Goal: Find specific page/section: Find specific page/section

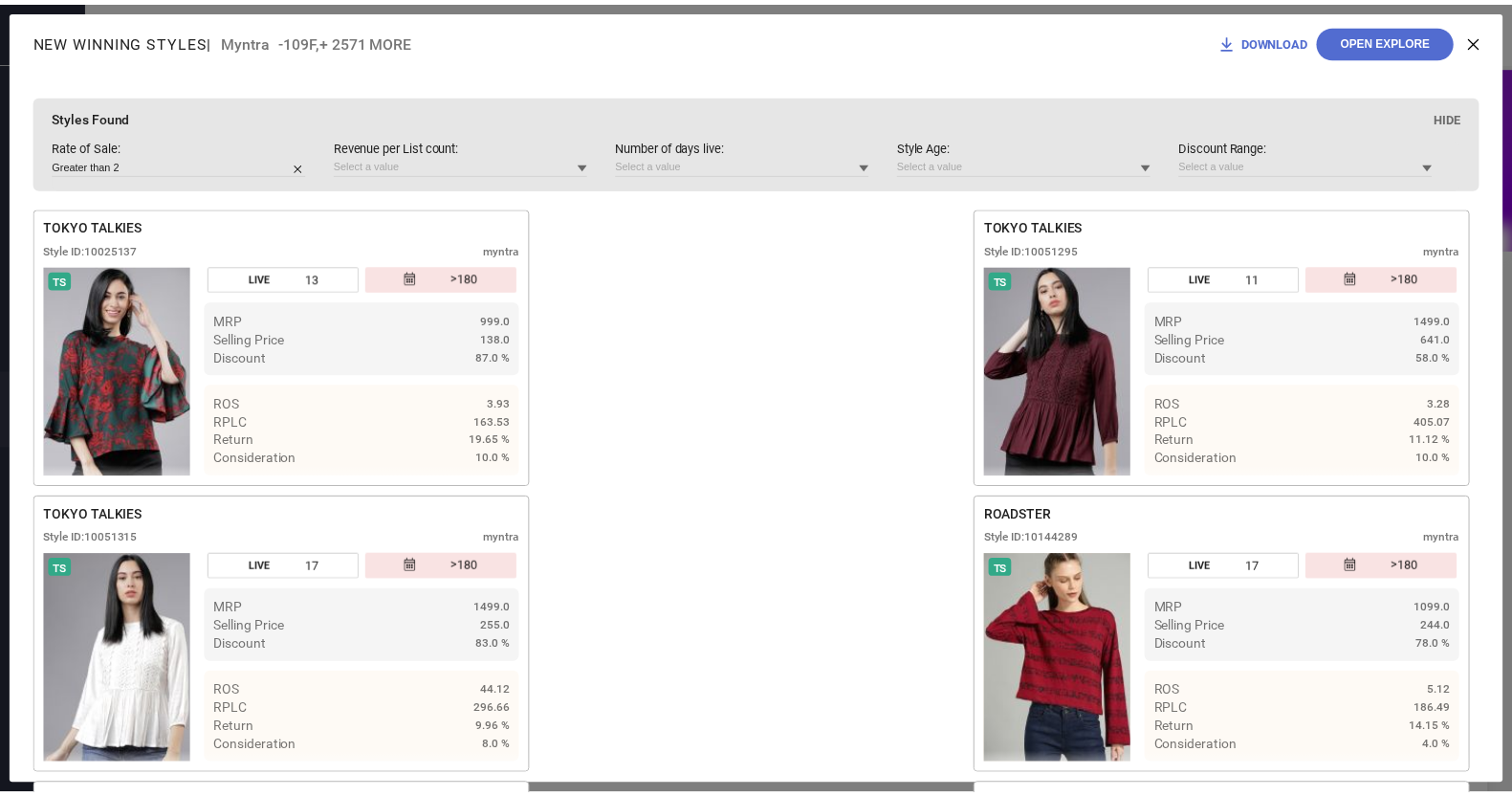
scroll to position [12174, 0]
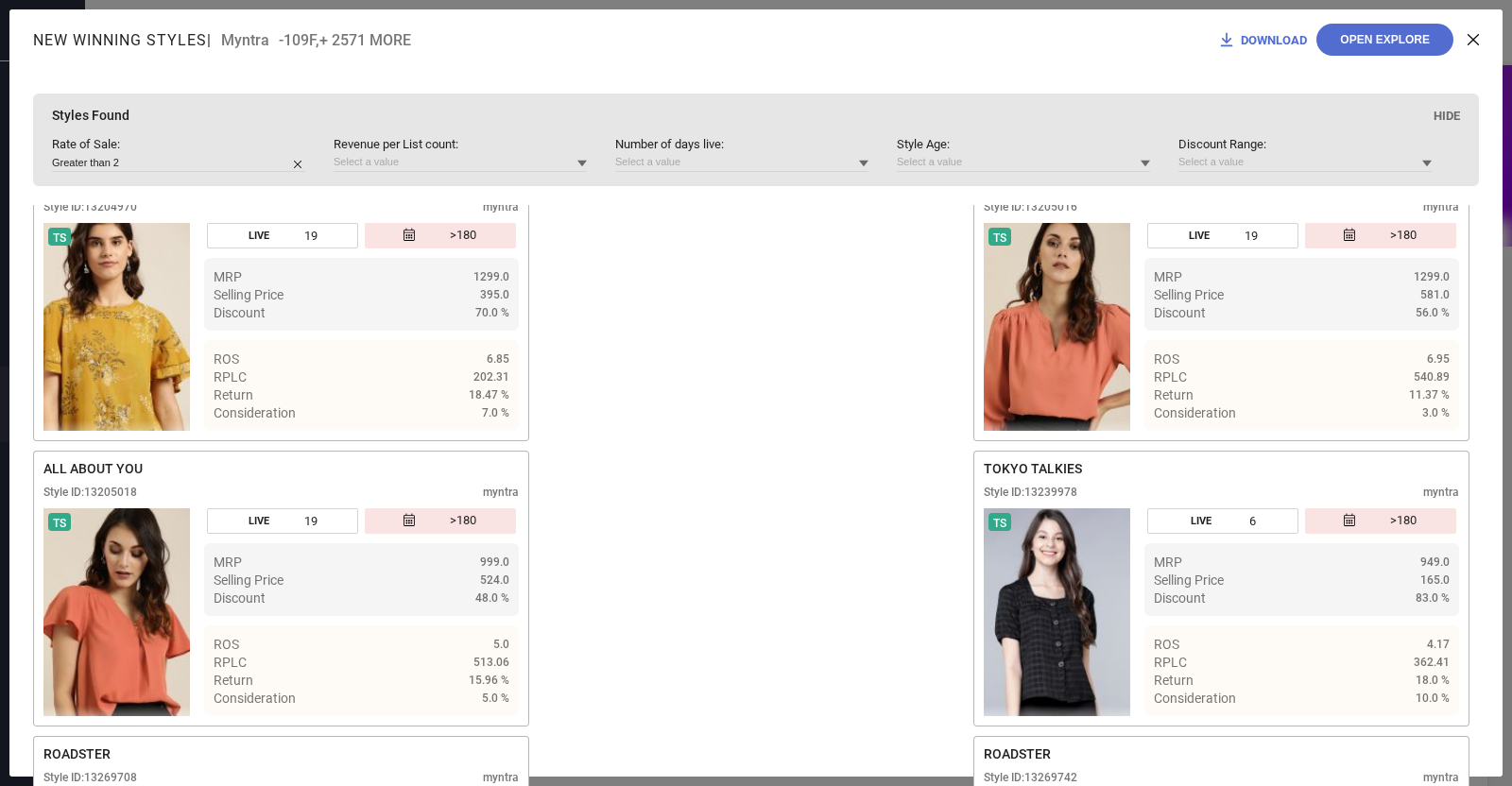
click at [1471, 35] on icon at bounding box center [1473, 40] width 11 height 11
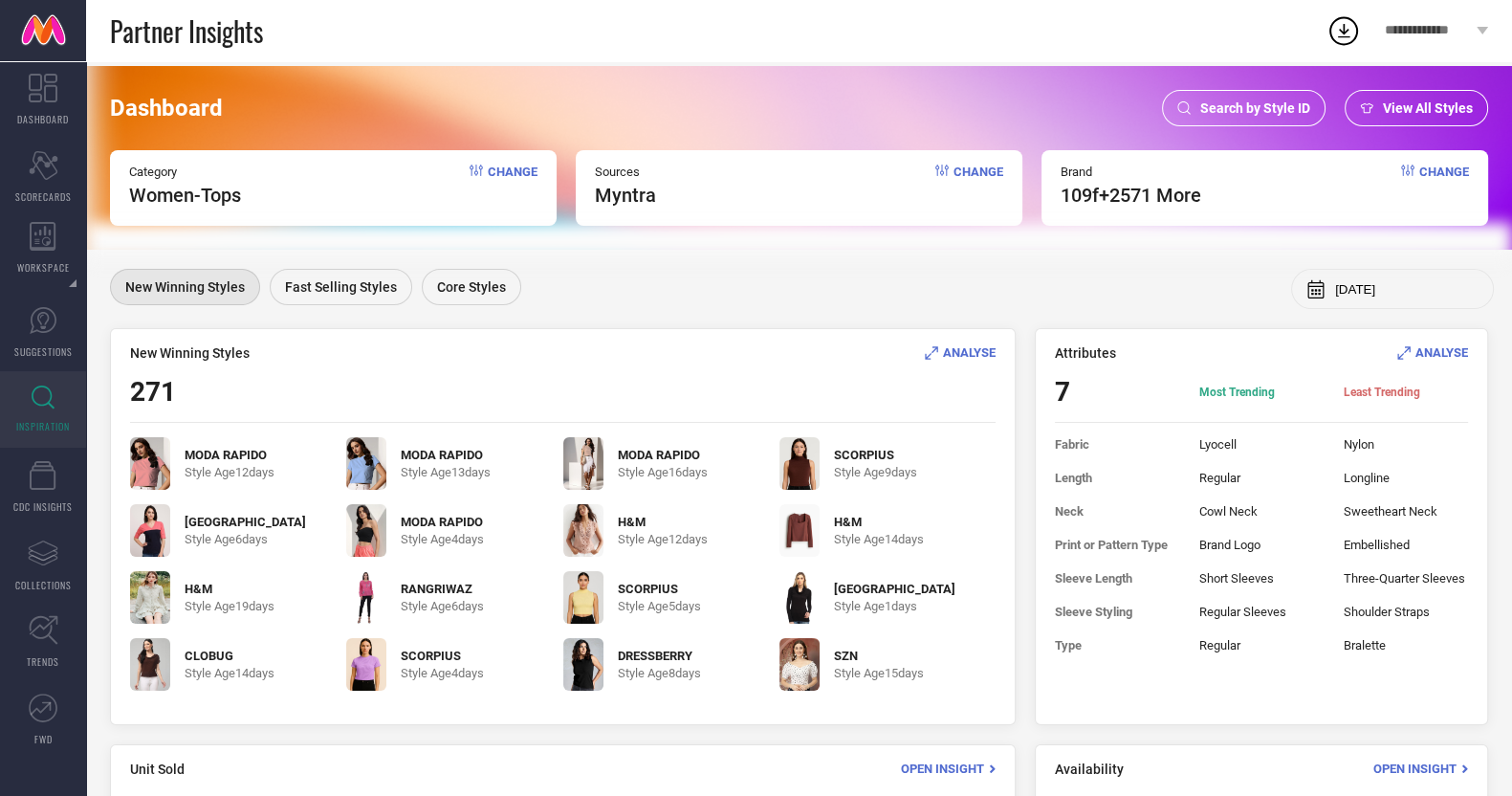
click at [1228, 122] on div "Search by Style ID" at bounding box center [1244, 108] width 164 height 36
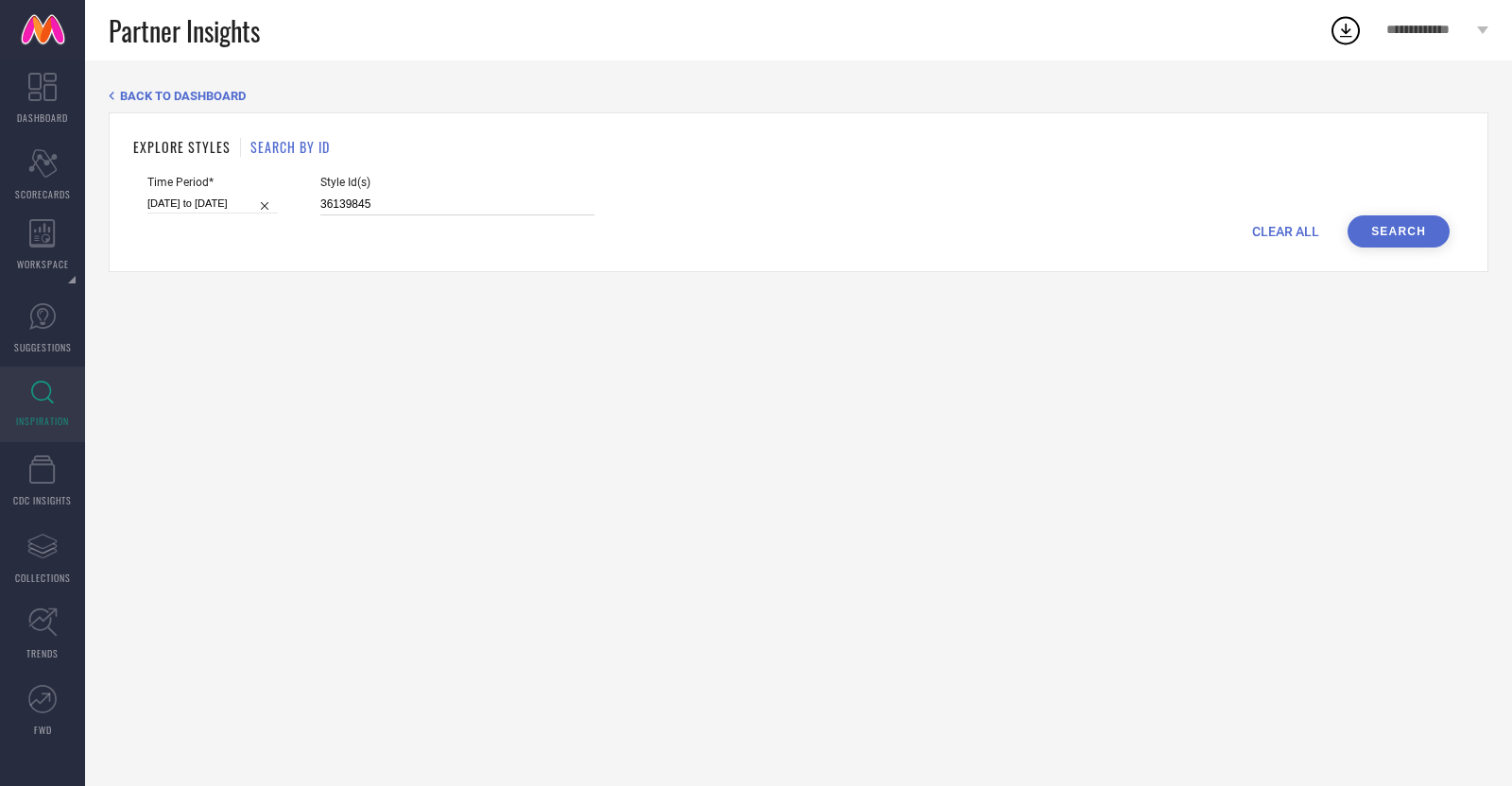
click at [362, 201] on input "36139845" at bounding box center [457, 204] width 274 height 22
paste input "5274539"
type input "35274539"
click at [214, 193] on div "Time Period* [DATE] to [DATE]" at bounding box center [213, 195] width 130 height 39
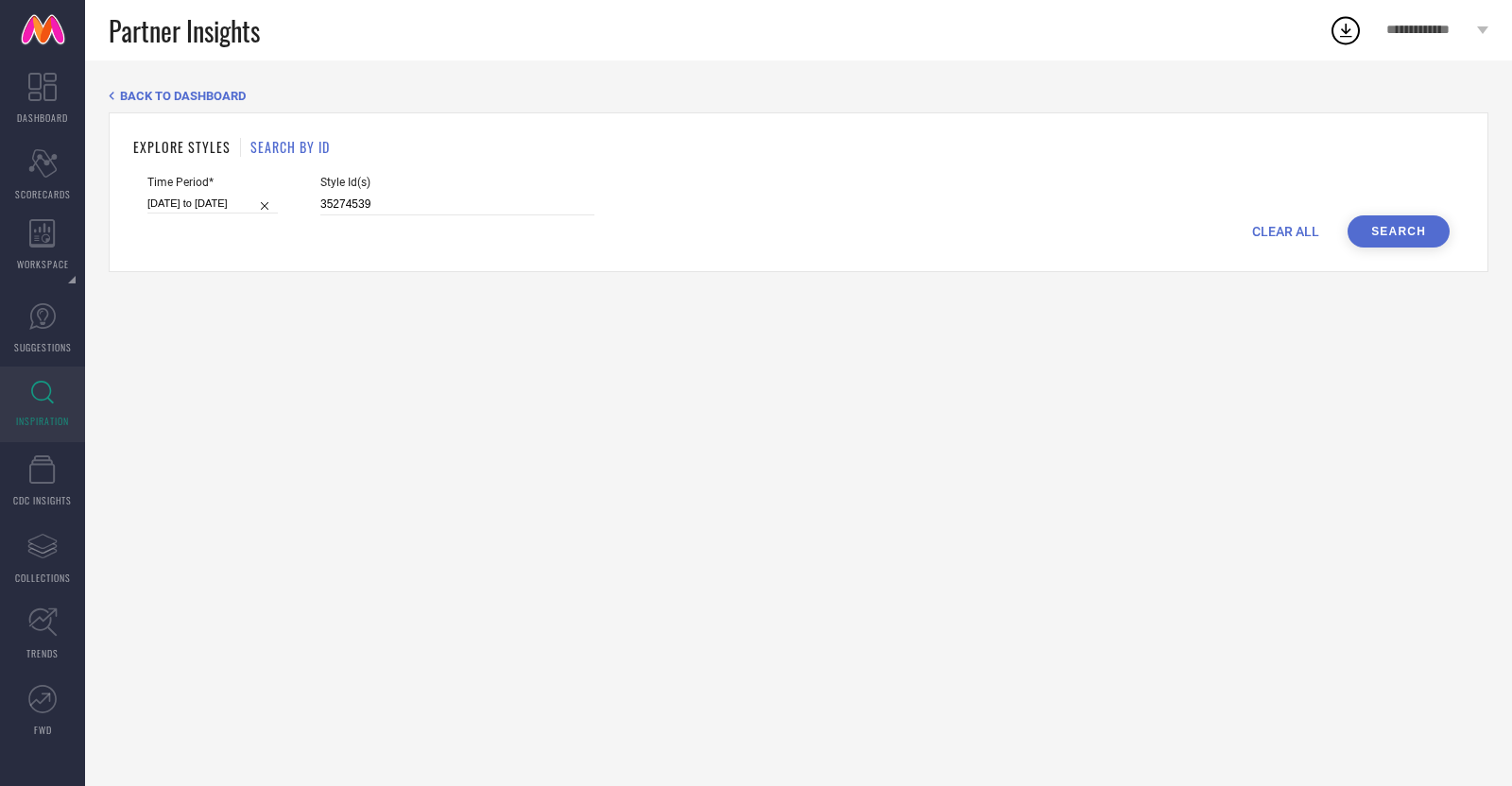
click at [217, 202] on input "[DATE] to [DATE]" at bounding box center [213, 203] width 130 height 20
select select "6"
select select "2025"
select select "7"
select select "2025"
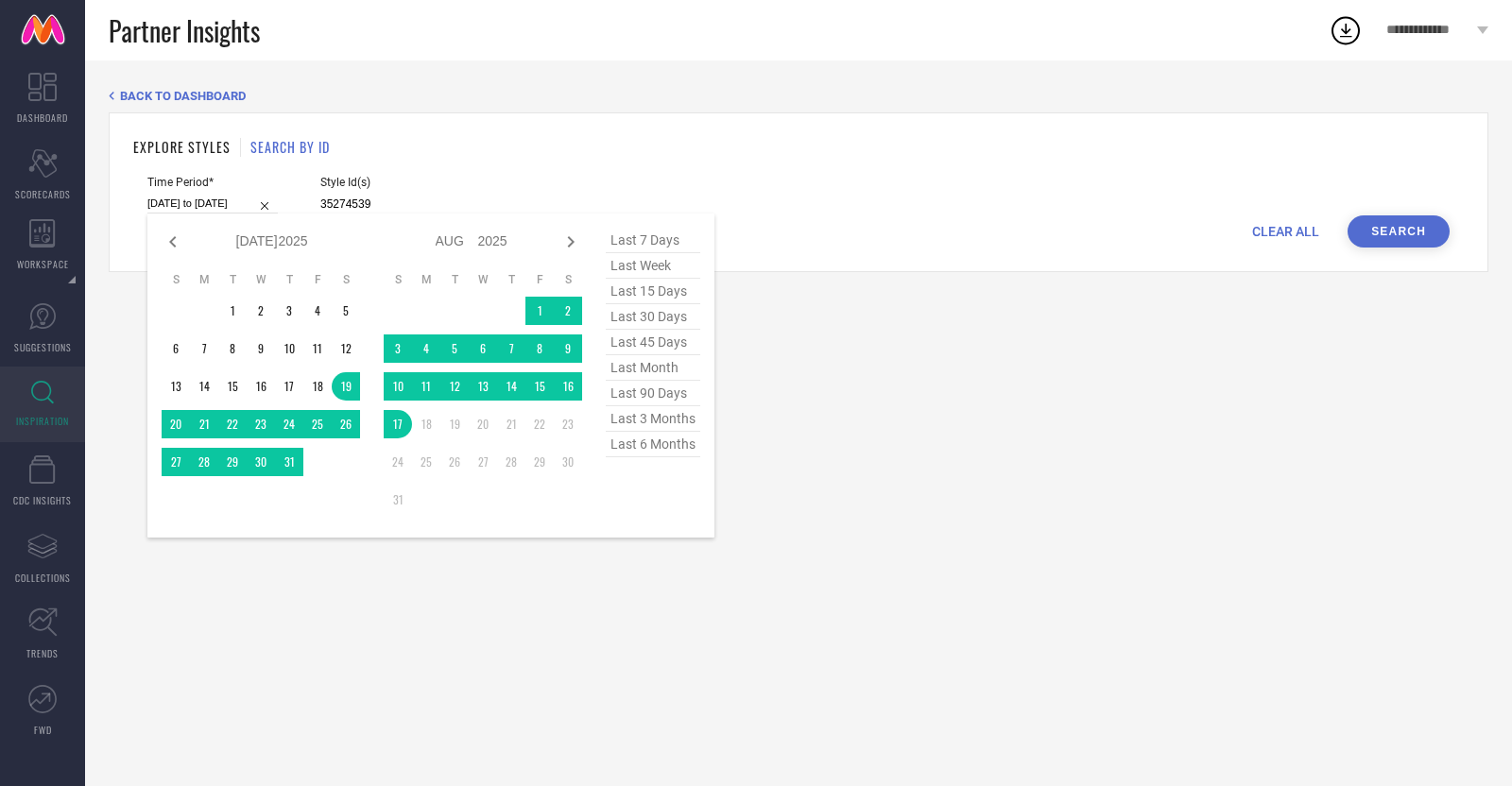
click at [645, 278] on span "last week" at bounding box center [652, 265] width 95 height 26
type input "[DATE] to [DATE]"
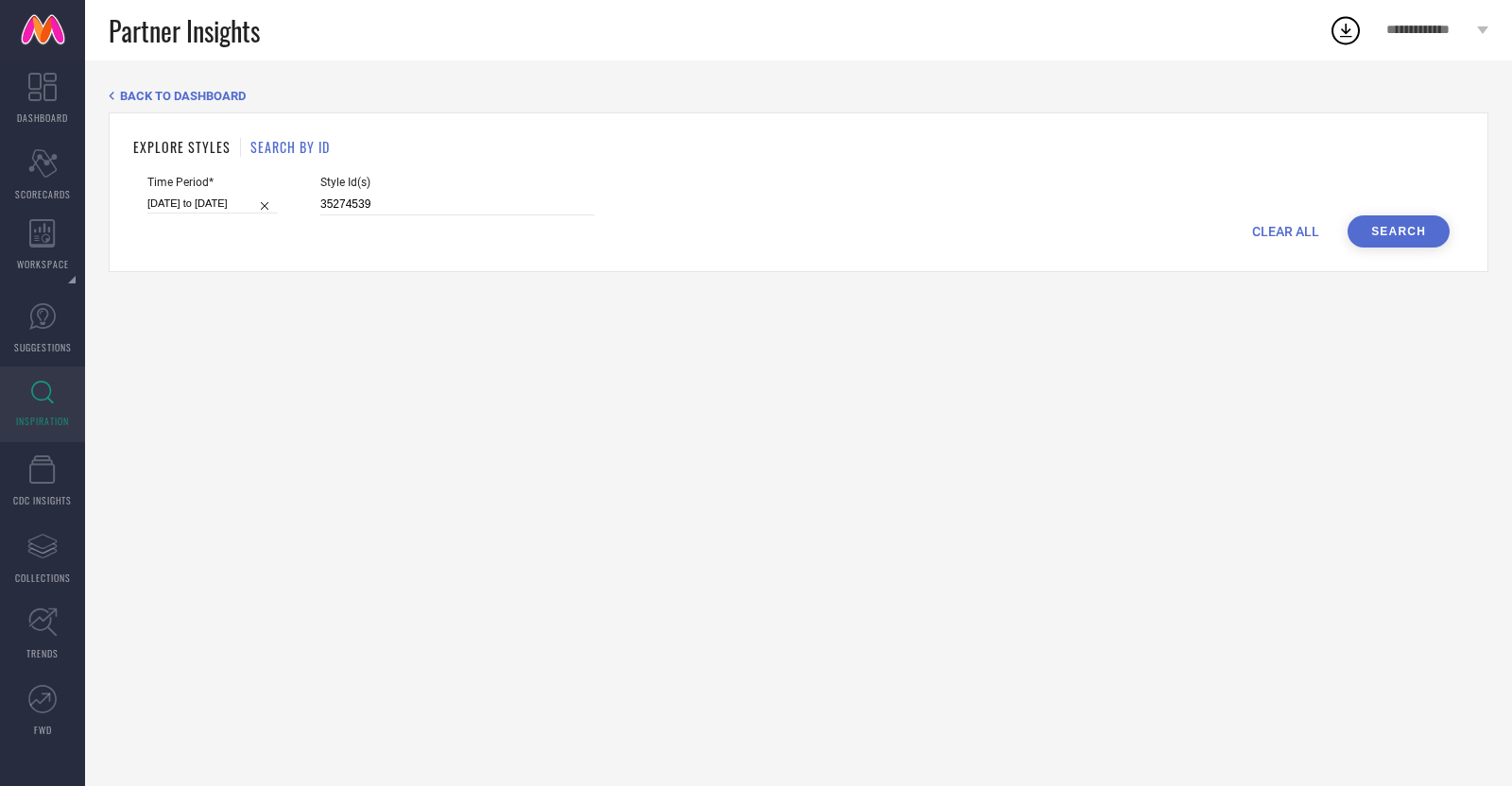
click at [1378, 235] on button "Search" at bounding box center [1398, 232] width 102 height 33
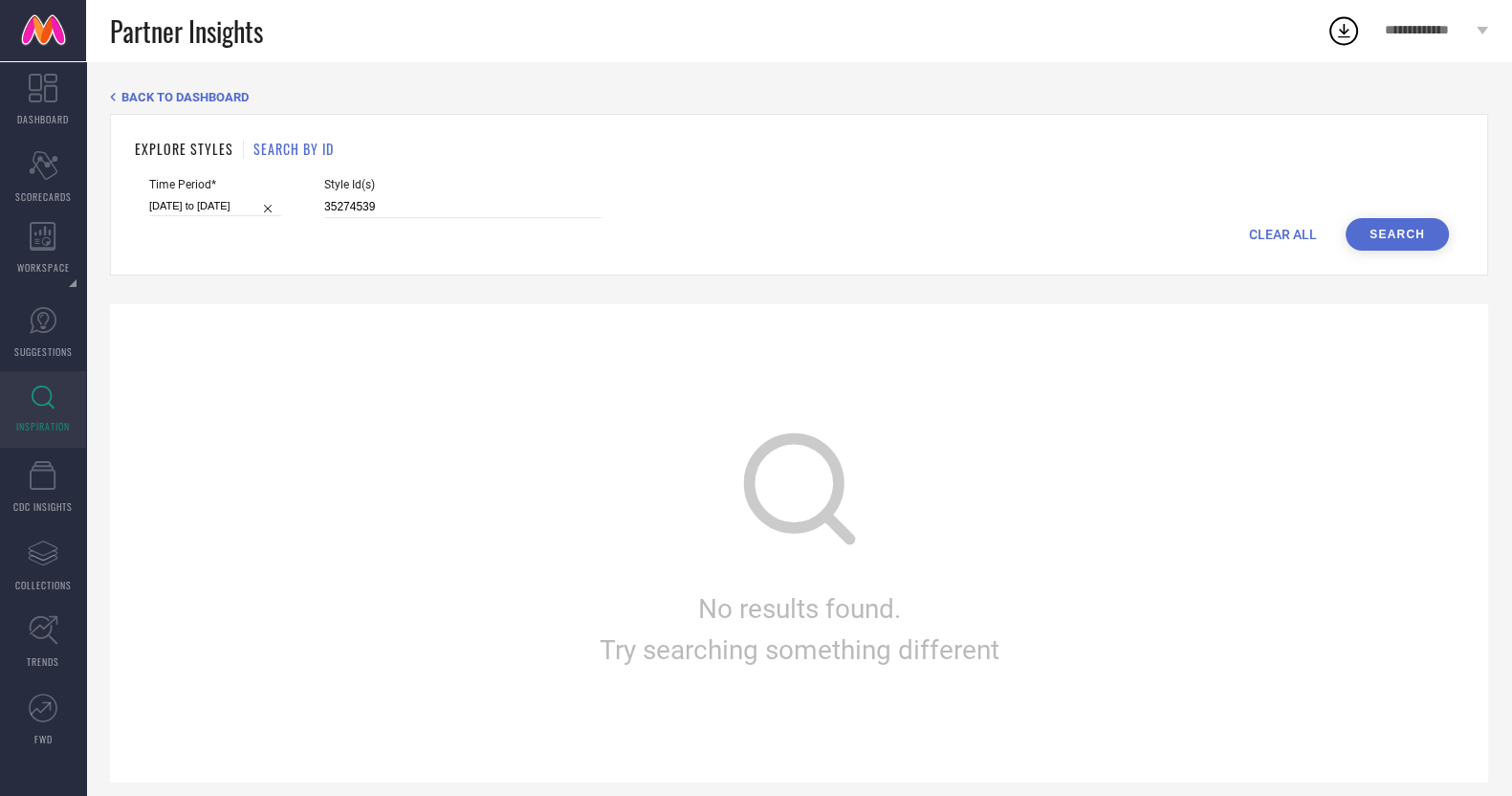
select select "7"
select select "2025"
select select "8"
select select "2025"
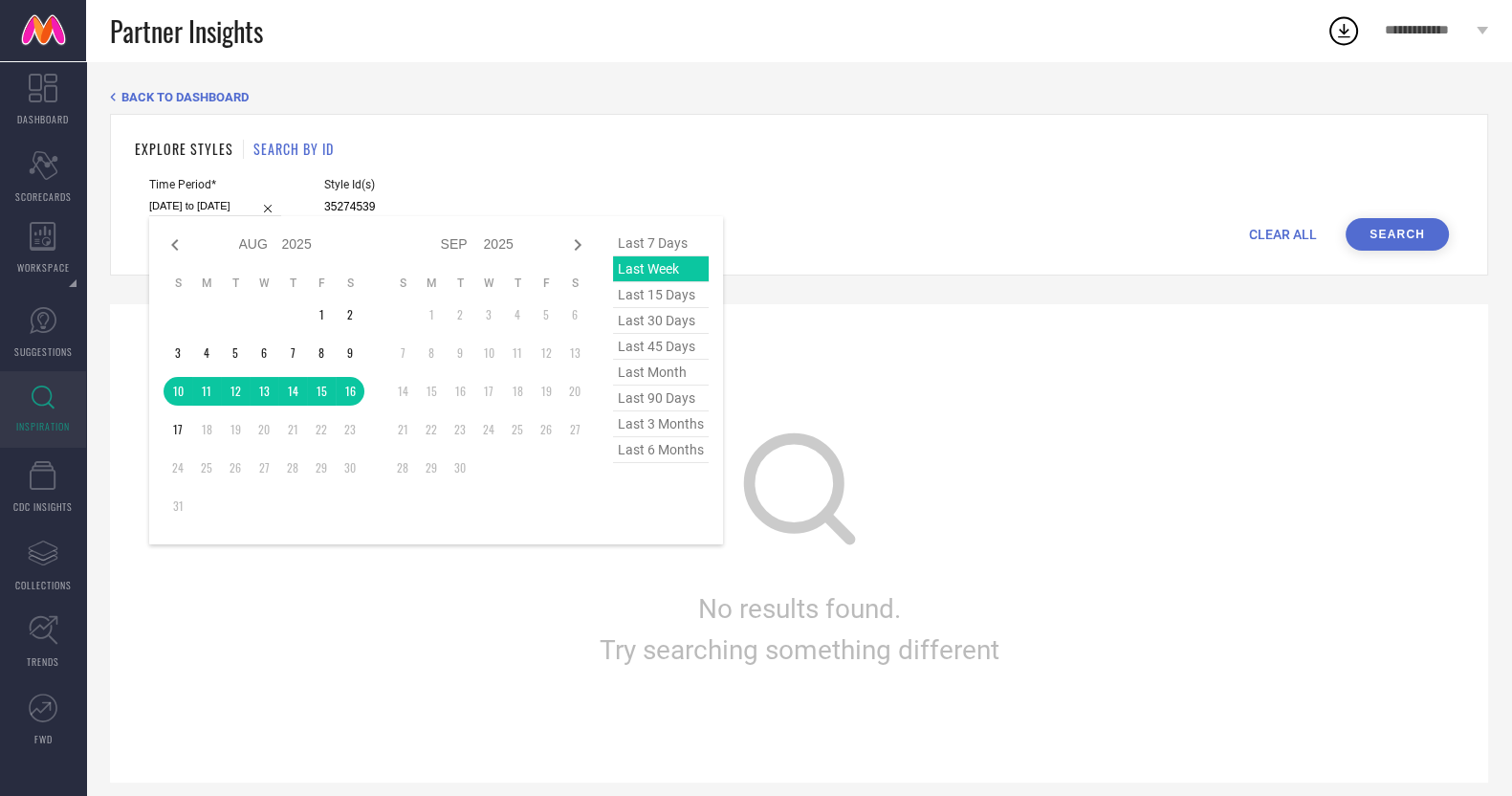
click at [217, 206] on input "[DATE] to [DATE]" at bounding box center [215, 206] width 132 height 20
click at [655, 241] on span "last 7 days" at bounding box center [660, 243] width 96 height 26
type input "[DATE] to [DATE]"
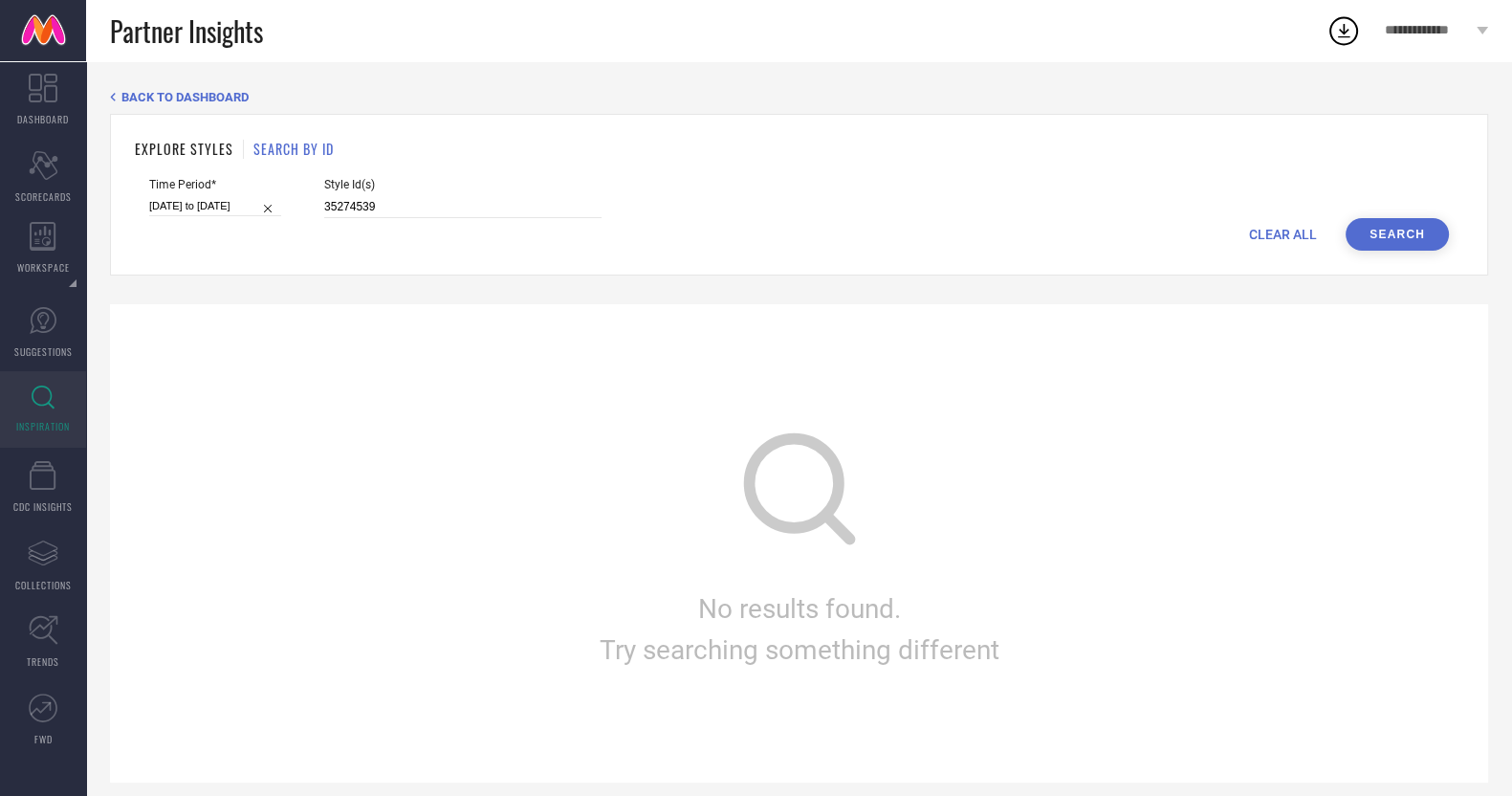
click at [1372, 242] on button "Search" at bounding box center [1397, 235] width 104 height 33
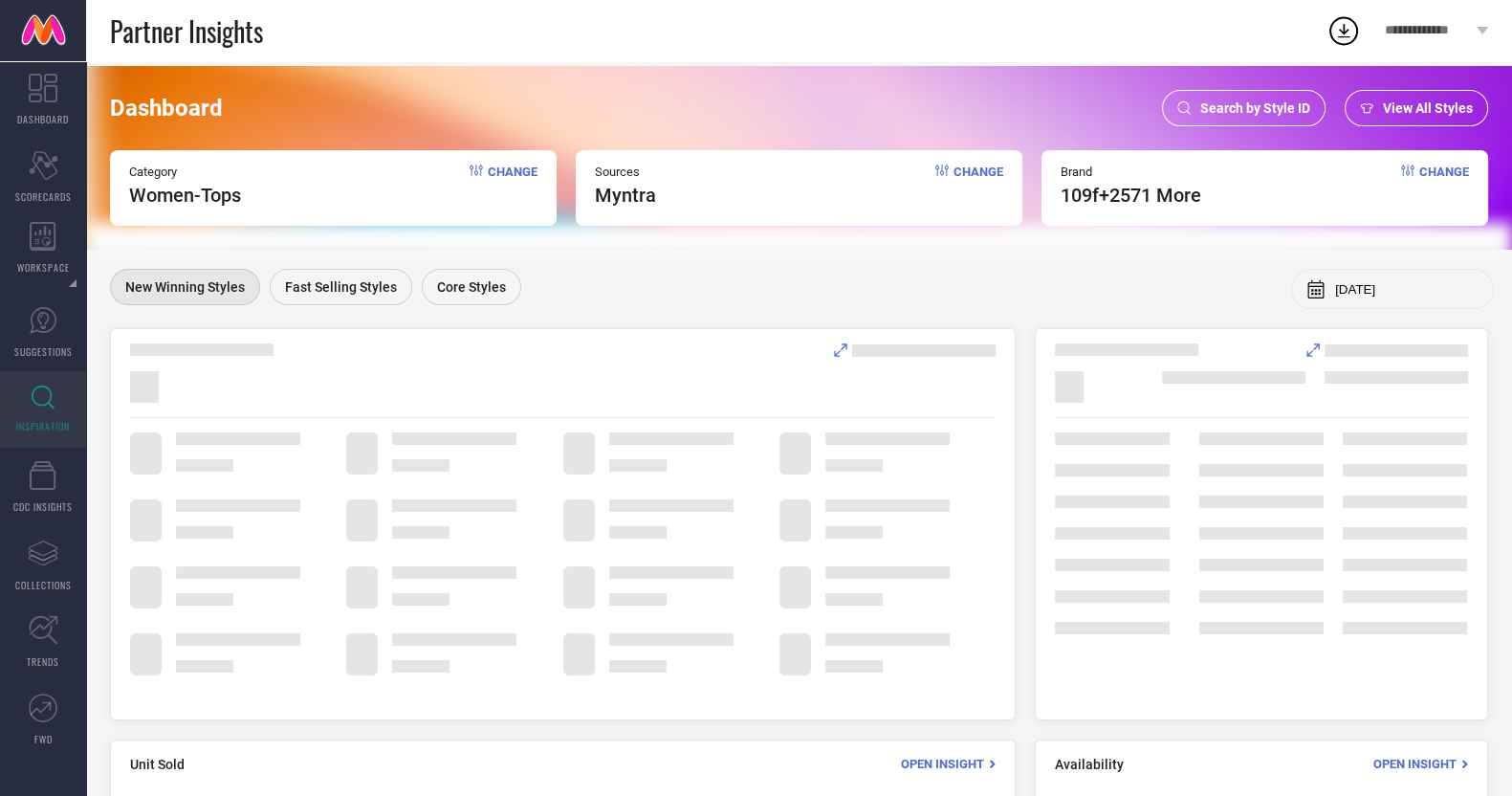
click at [1266, 108] on span "Search by Style ID" at bounding box center [1254, 109] width 110 height 16
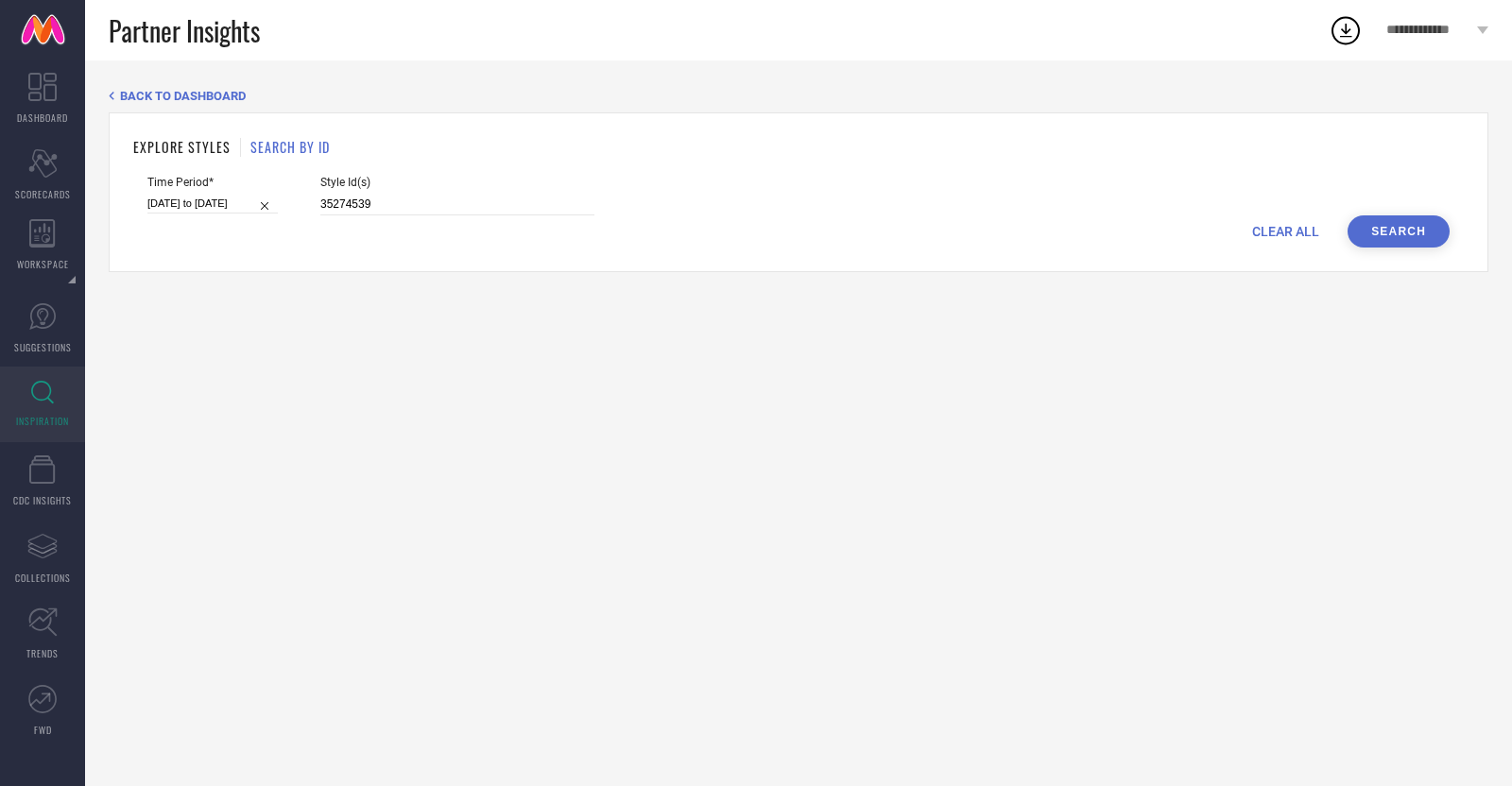
click at [1394, 240] on button "Search" at bounding box center [1398, 232] width 102 height 33
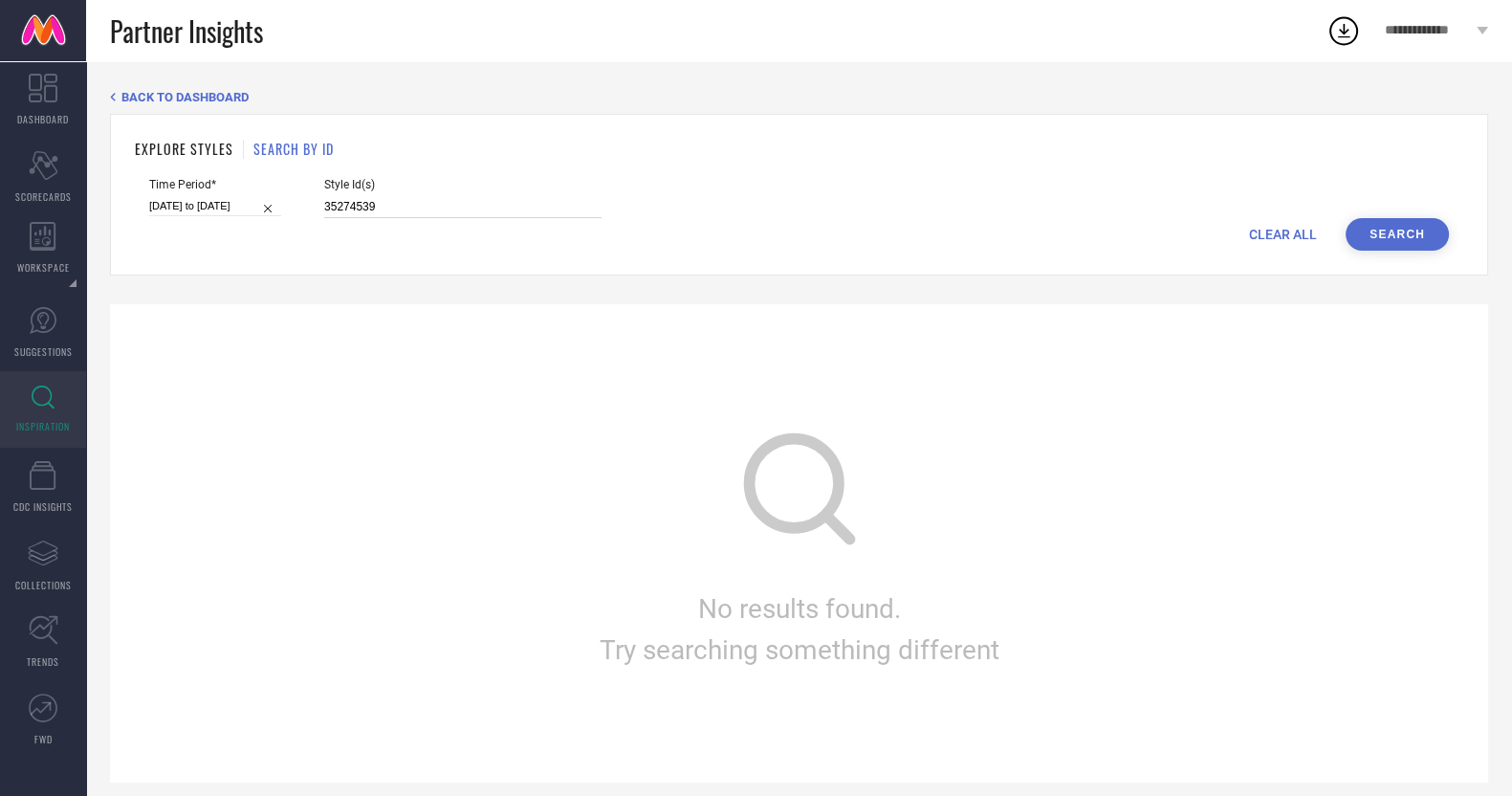
click at [366, 205] on input "35274539" at bounding box center [462, 207] width 277 height 22
paste input "039717"
type input "35039717"
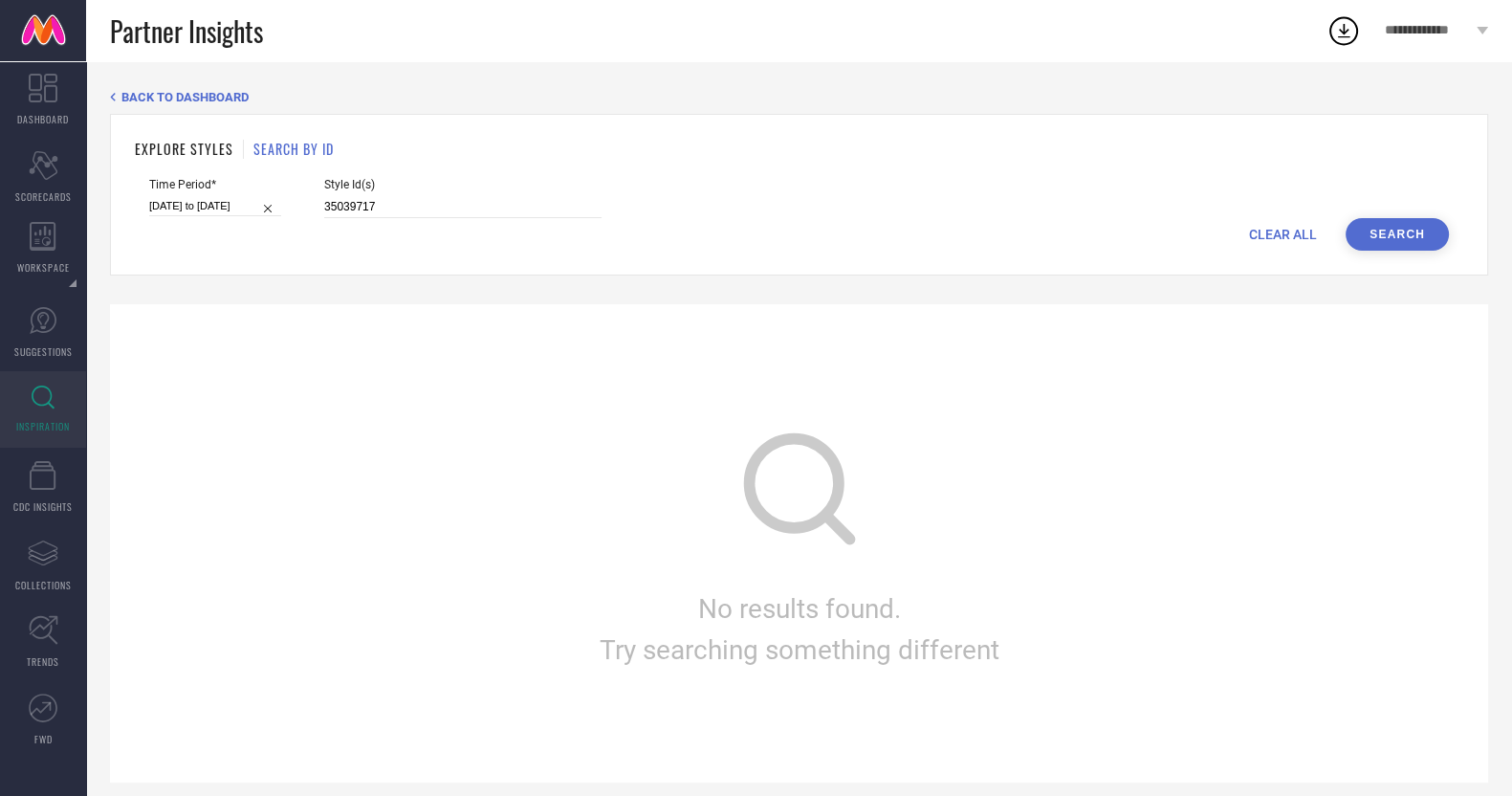
click at [1377, 239] on button "Search" at bounding box center [1397, 235] width 104 height 33
